Goal: Task Accomplishment & Management: Use online tool/utility

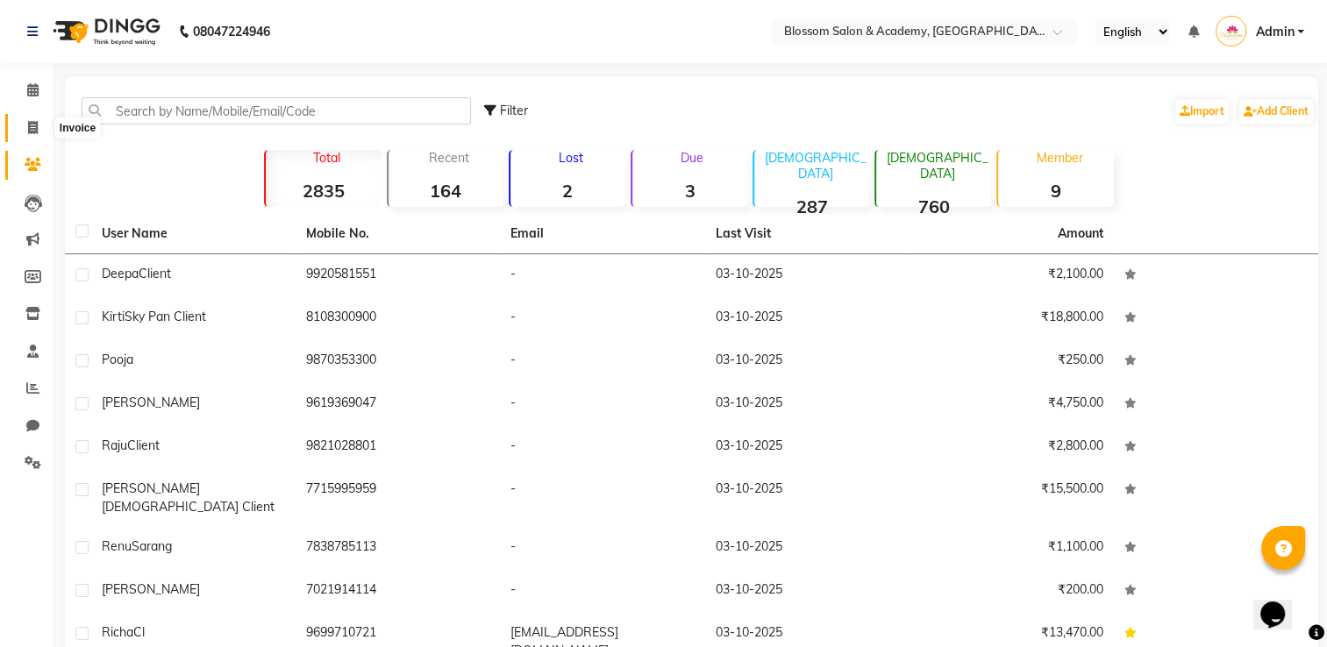
click at [31, 132] on icon at bounding box center [33, 127] width 10 height 13
select select "service"
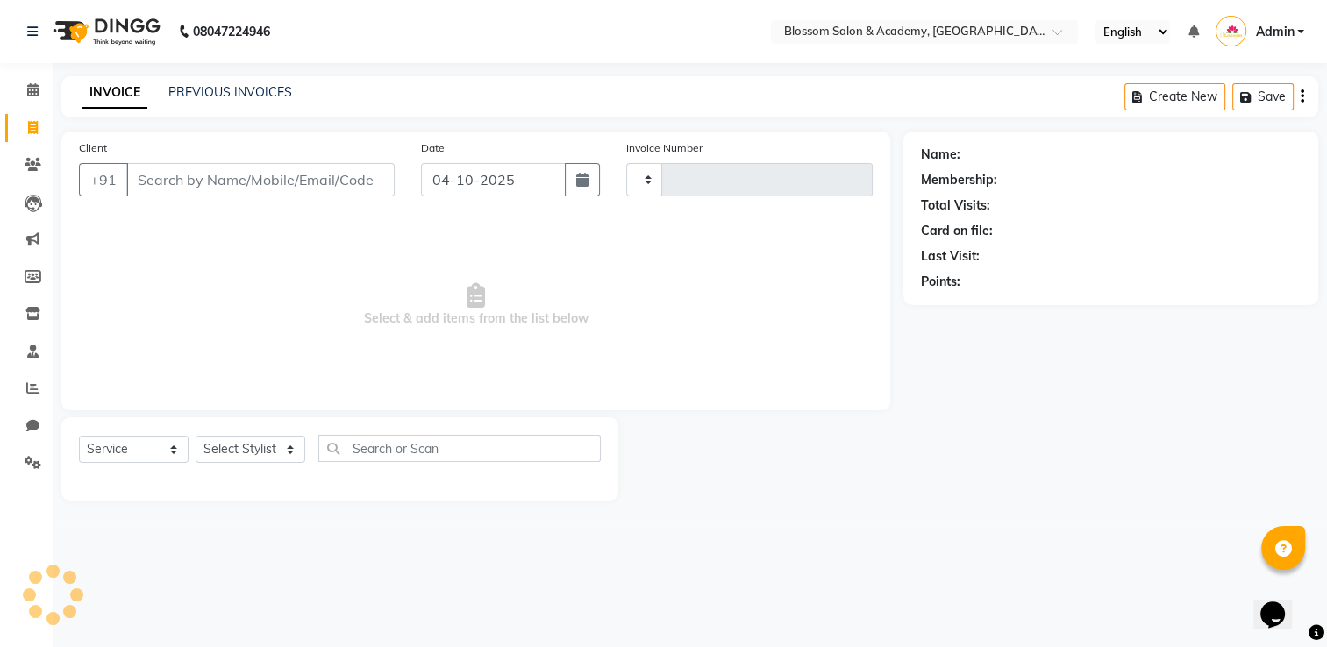
type input "0276"
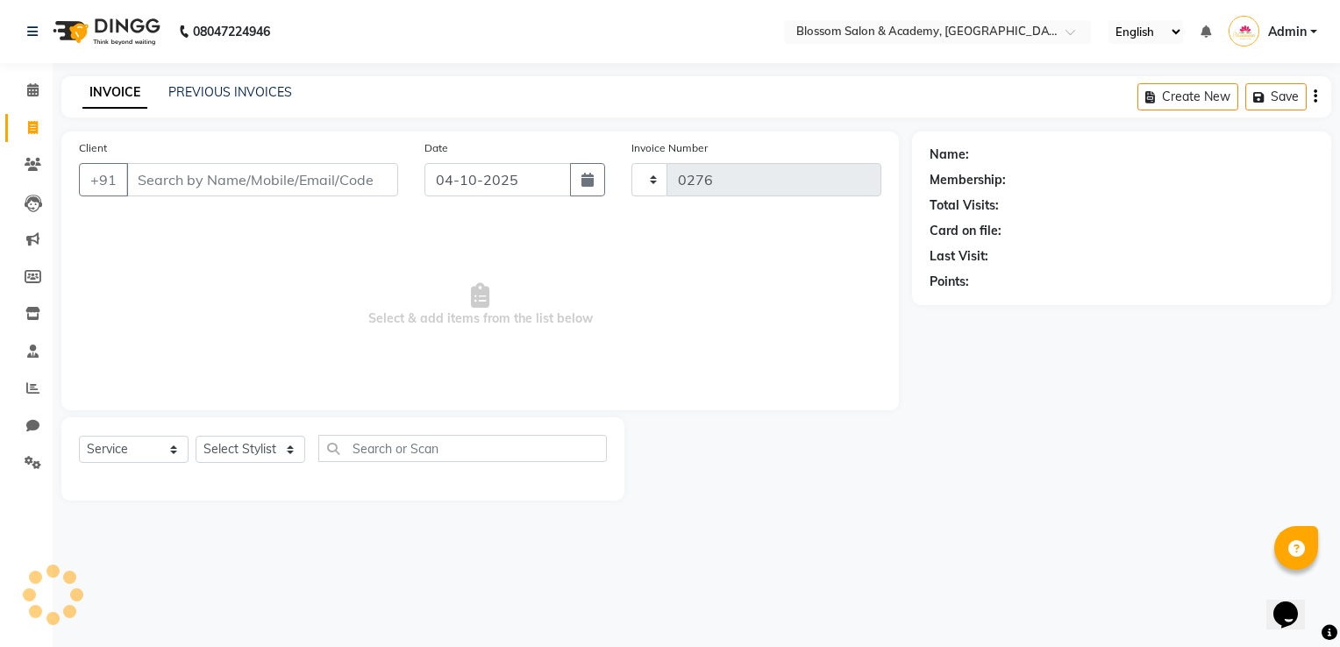
select select "8887"
click at [218, 87] on link "PREVIOUS INVOICES" at bounding box center [230, 92] width 124 height 16
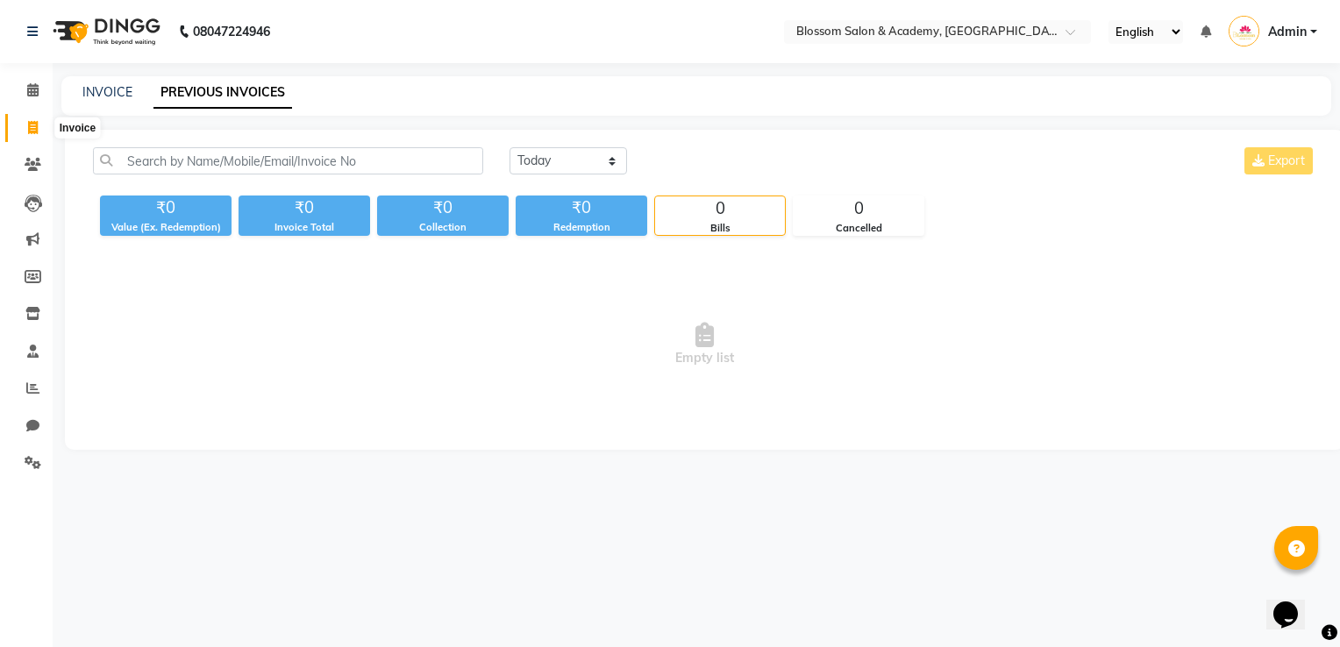
click at [32, 126] on icon at bounding box center [33, 127] width 10 height 13
select select "8887"
select select "service"
